Goal: Complete application form

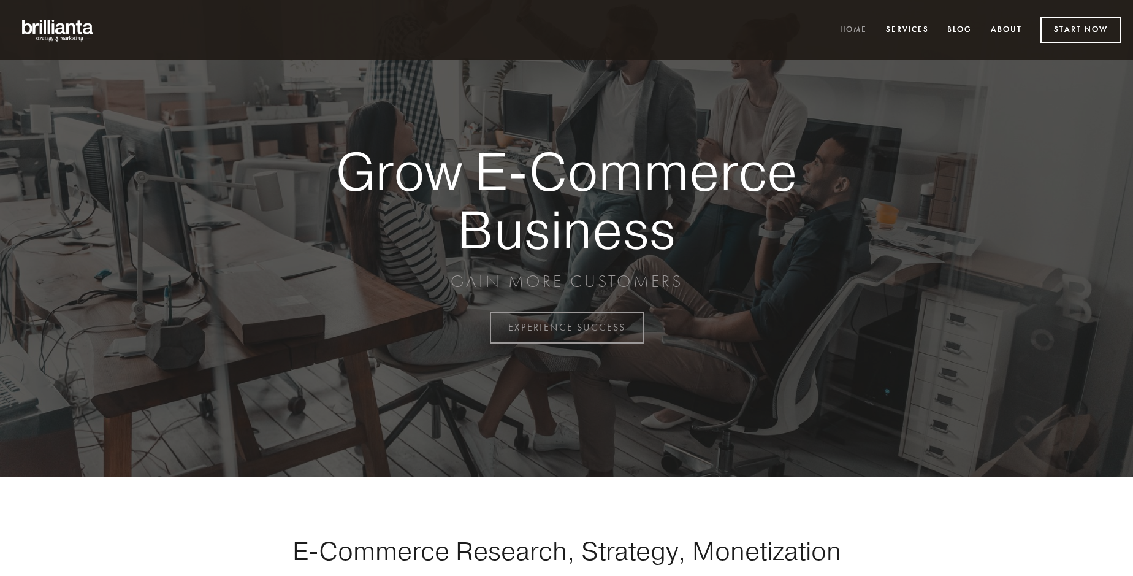
scroll to position [3214, 0]
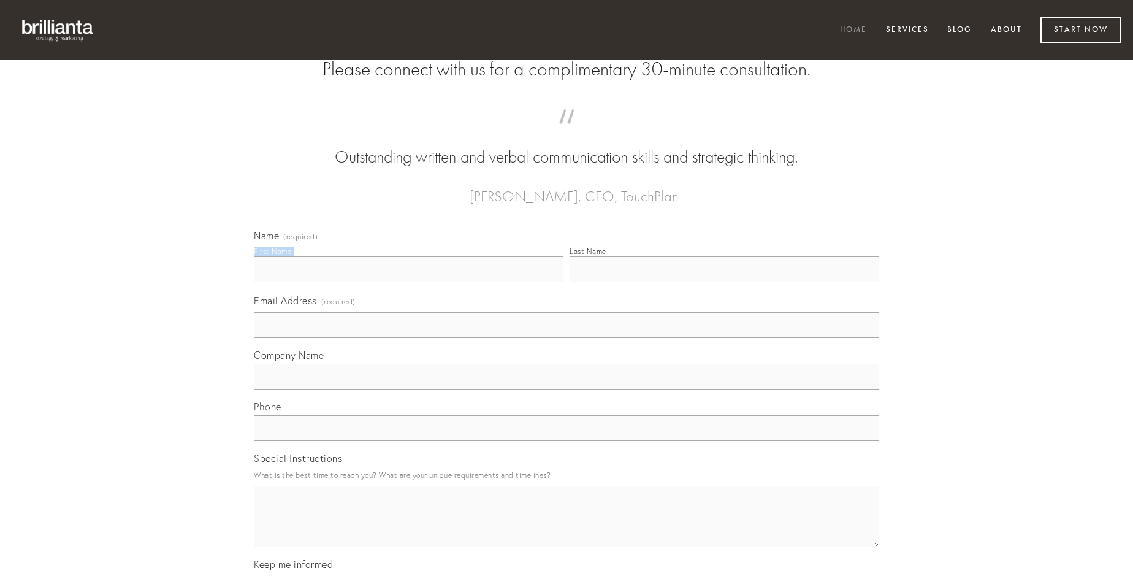
type input "[PERSON_NAME] I"
click at [724, 282] on input "Last Name" at bounding box center [725, 269] width 310 height 26
type input "[PERSON_NAME] I"
click at [567, 338] on input "Email Address (required)" at bounding box center [566, 325] width 625 height 26
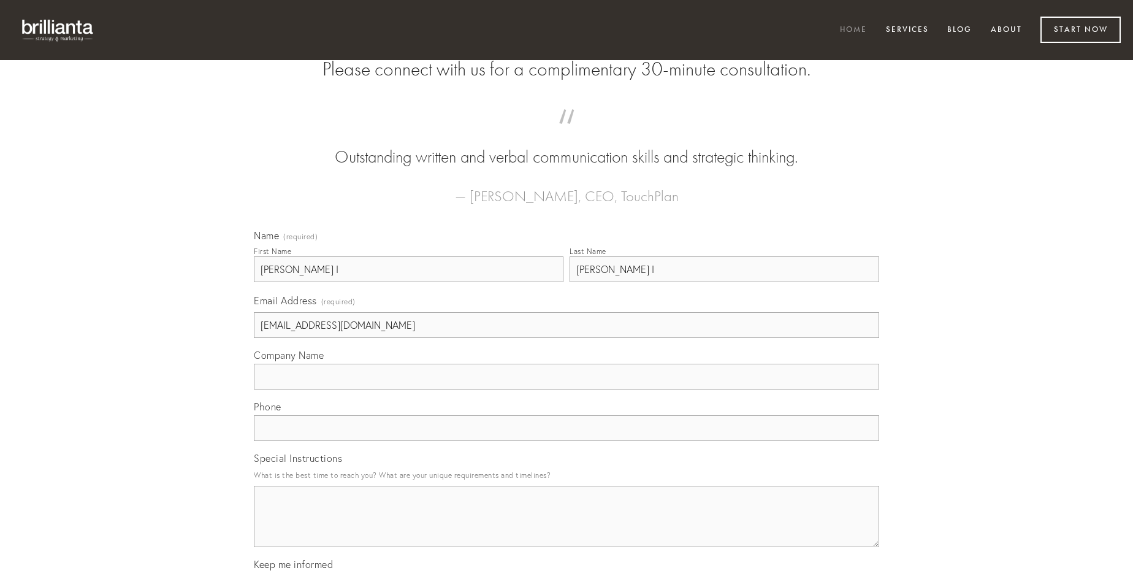
type input "[EMAIL_ADDRESS][DOMAIN_NAME]"
click at [567, 389] on input "Company Name" at bounding box center [566, 377] width 625 height 26
type input "curia"
click at [567, 441] on input "text" at bounding box center [566, 428] width 625 height 26
click at [567, 527] on textarea "Special Instructions" at bounding box center [566, 516] width 625 height 61
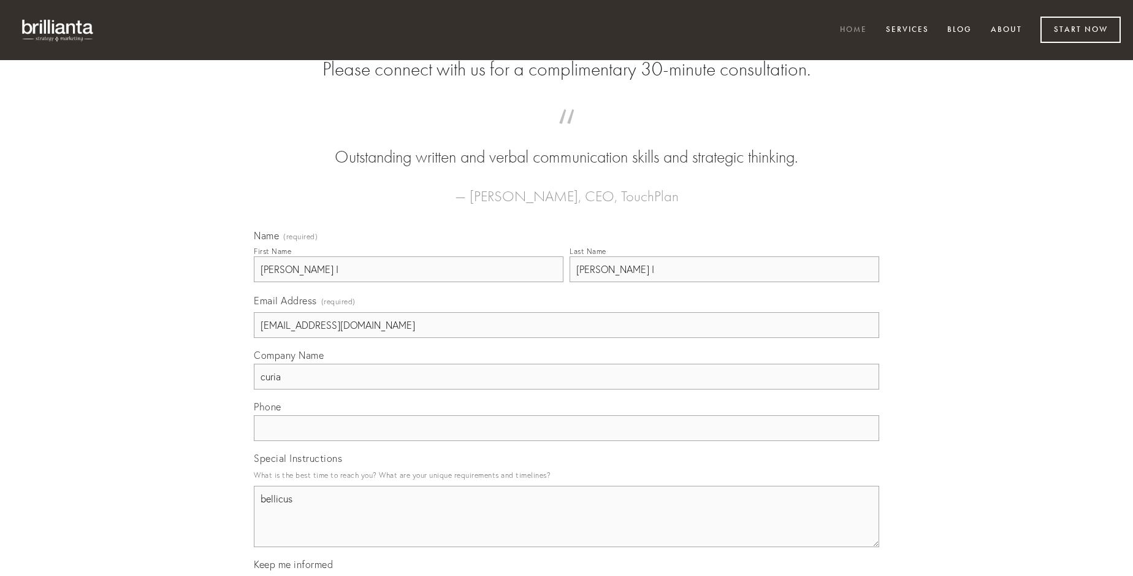
type textarea "bellicus"
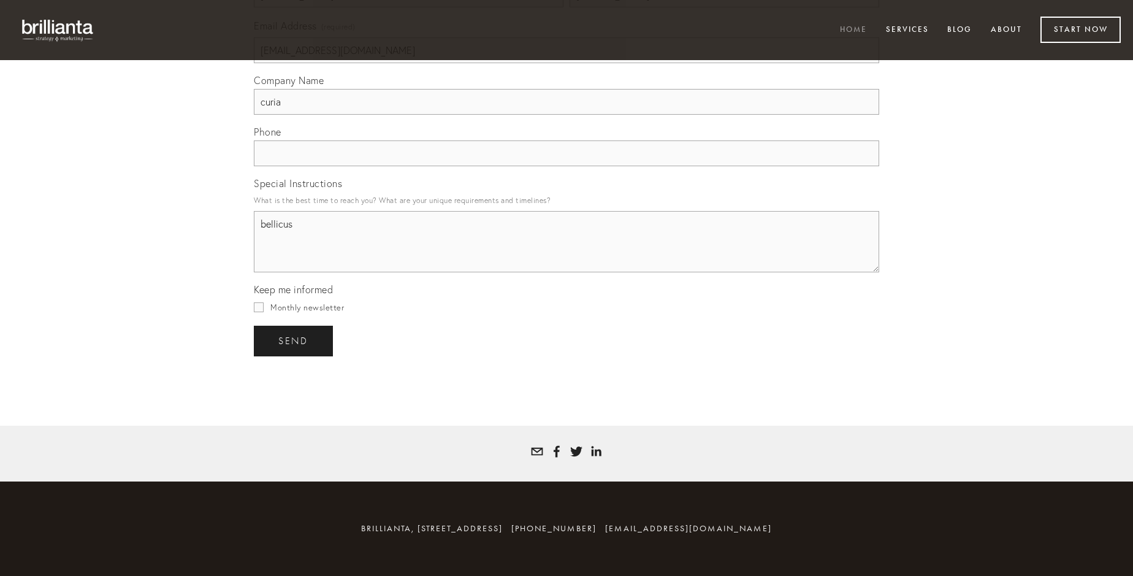
click at [294, 340] on span "send" at bounding box center [293, 340] width 30 height 11
